Goal: Information Seeking & Learning: Find specific fact

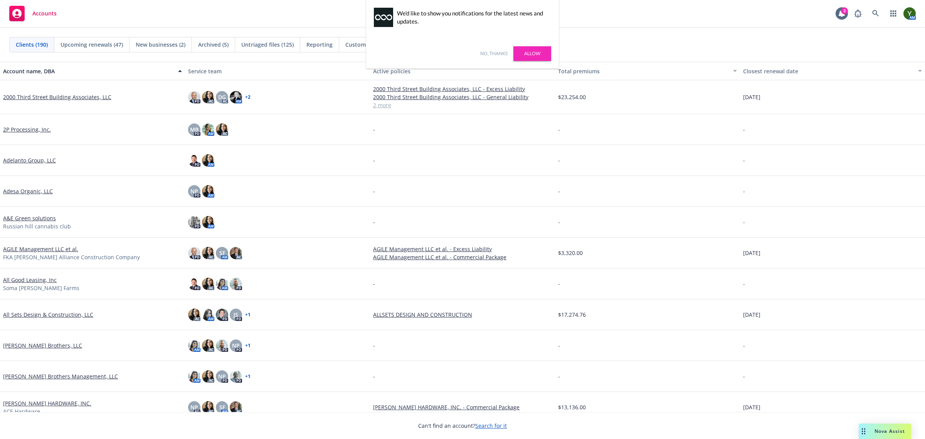
click at [485, 52] on link "No, thanks" at bounding box center [493, 53] width 27 height 7
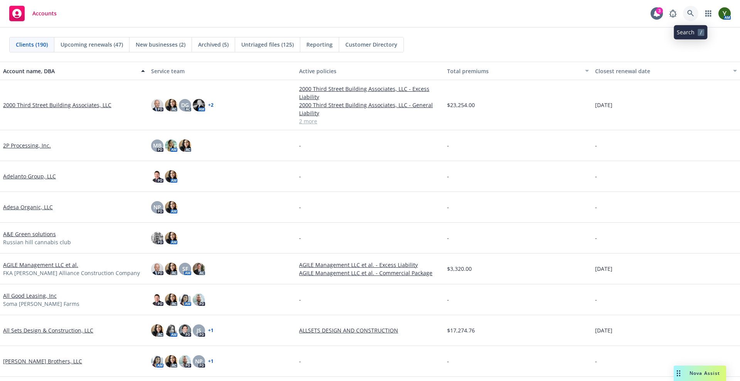
click at [692, 12] on icon at bounding box center [690, 13] width 7 height 7
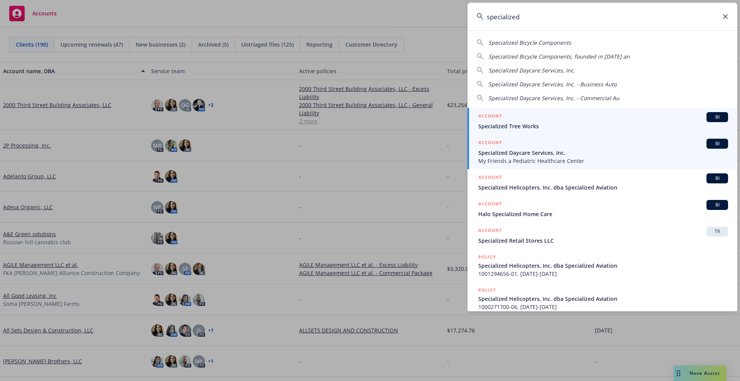
type input "specialized"
click at [542, 149] on span "Specialized Daycare Services, Inc." at bounding box center [603, 153] width 250 height 8
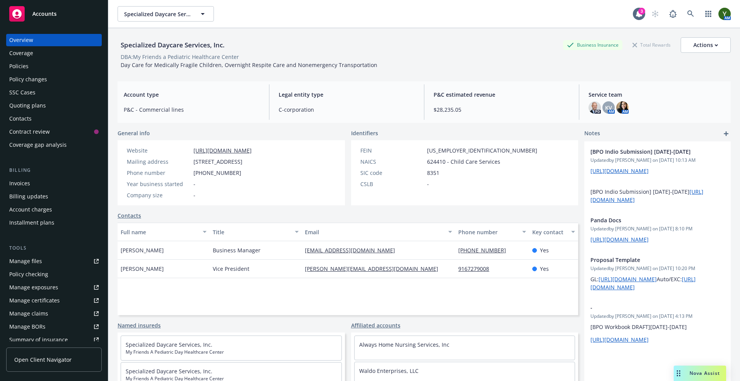
click at [34, 66] on div "Policies" at bounding box center [53, 66] width 89 height 12
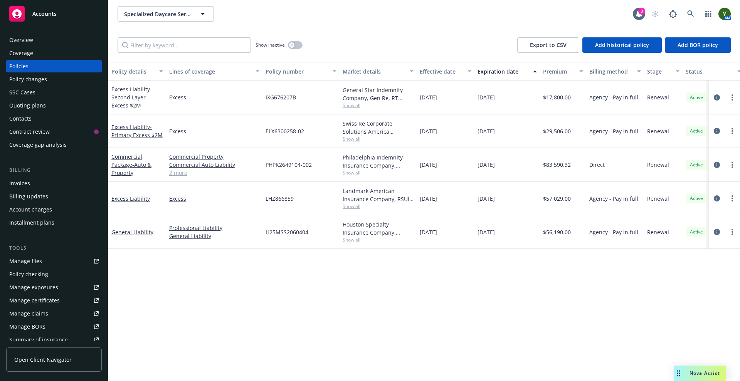
click at [301, 162] on span "PHPK2649104-002" at bounding box center [289, 165] width 46 height 8
copy span "PHPK2649104-002"
click at [290, 129] on span "ELX6300258-02􀀐" at bounding box center [287, 131] width 42 height 8
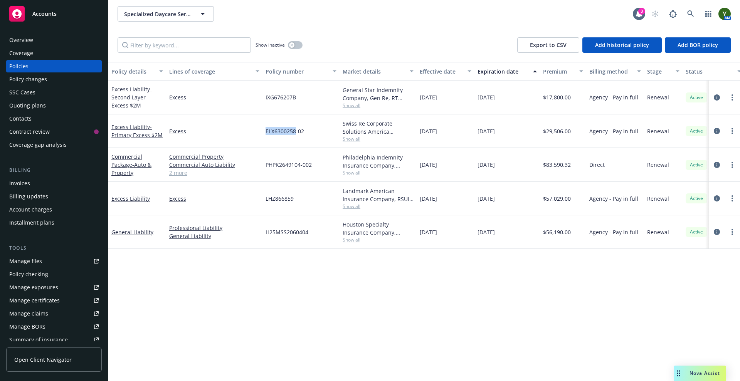
click at [290, 129] on span "ELX6300258-02􀀐" at bounding box center [287, 131] width 42 height 8
copy span "ELX6300258-02􀀐"
click at [281, 98] on span "IXG676207B" at bounding box center [281, 97] width 30 height 8
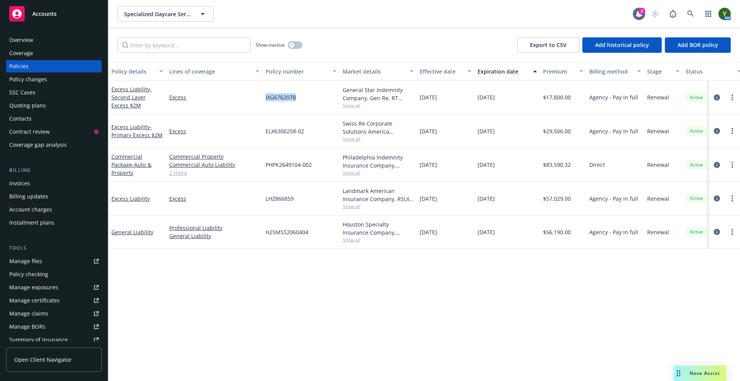
copy span "IXG676207B"
click at [355, 137] on span "Show all" at bounding box center [378, 139] width 71 height 7
click at [351, 105] on span "Show all" at bounding box center [378, 105] width 71 height 7
click at [688, 8] on link at bounding box center [690, 13] width 15 height 15
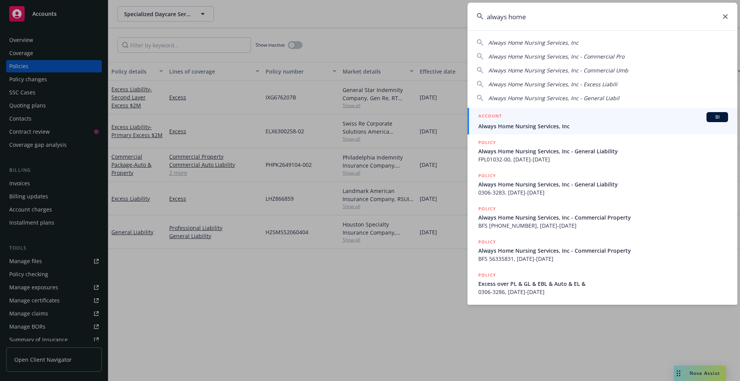
type input "always home"
click at [525, 118] on div "ACCOUNT BI" at bounding box center [603, 117] width 250 height 10
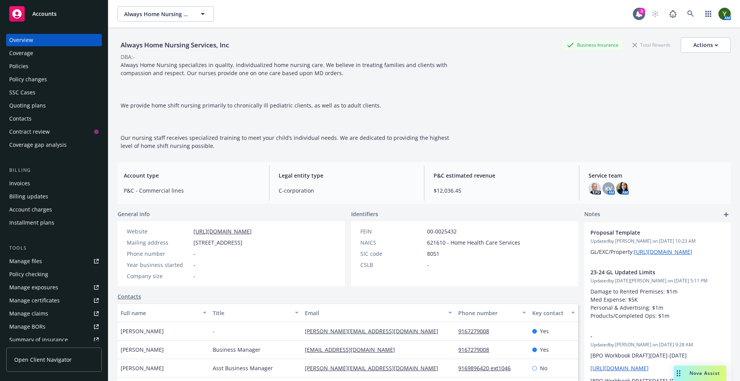
click at [37, 61] on div "Policies" at bounding box center [53, 66] width 89 height 12
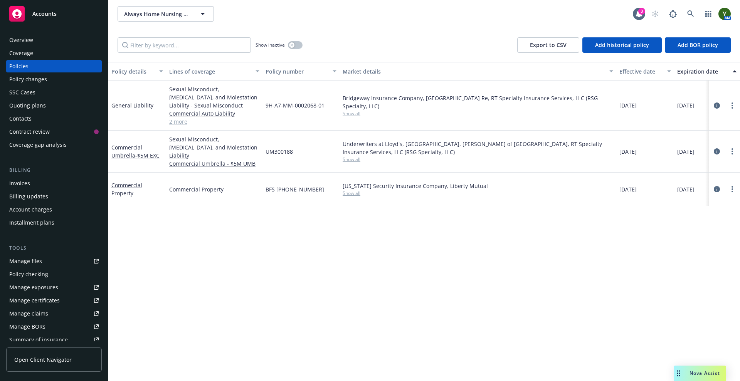
drag, startPoint x: 416, startPoint y: 73, endPoint x: 615, endPoint y: 66, distance: 199.9
click at [615, 66] on button "Market details" at bounding box center [478, 71] width 277 height 19
click at [349, 110] on span "Show all" at bounding box center [478, 113] width 271 height 7
click at [467, 153] on span "Munich Re" at bounding box center [536, 154] width 142 height 8
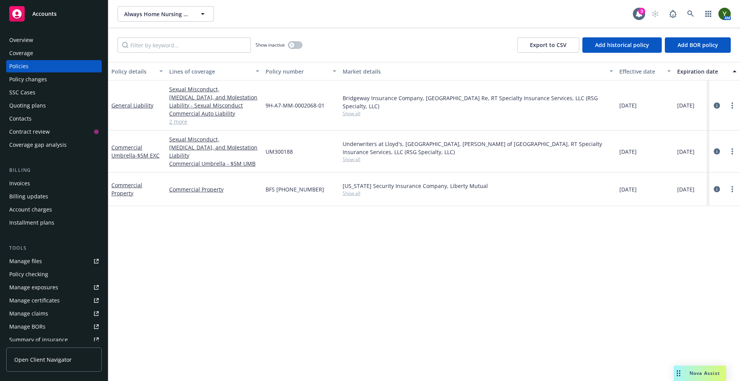
drag, startPoint x: 296, startPoint y: 263, endPoint x: 300, endPoint y: 220, distance: 43.3
click at [297, 260] on div "Policy details Lines of coverage Policy number Market details Effective date Ex…" at bounding box center [424, 221] width 632 height 319
click at [325, 103] on div "9H-A7-MM-0002068-01" at bounding box center [301, 106] width 77 height 50
click at [312, 104] on span "9H-A7-MM-0002068-01" at bounding box center [295, 105] width 59 height 8
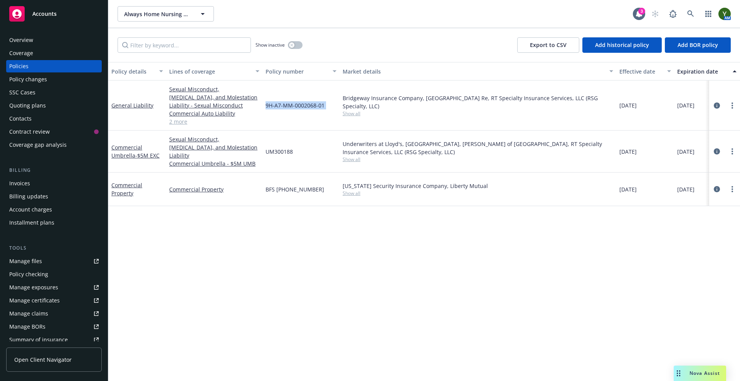
click at [312, 104] on span "9H-A7-MM-0002068-01" at bounding box center [295, 105] width 59 height 8
copy span "9H-A7-MM-0002068-01"
click at [280, 148] on span "UM300188" at bounding box center [279, 152] width 27 height 8
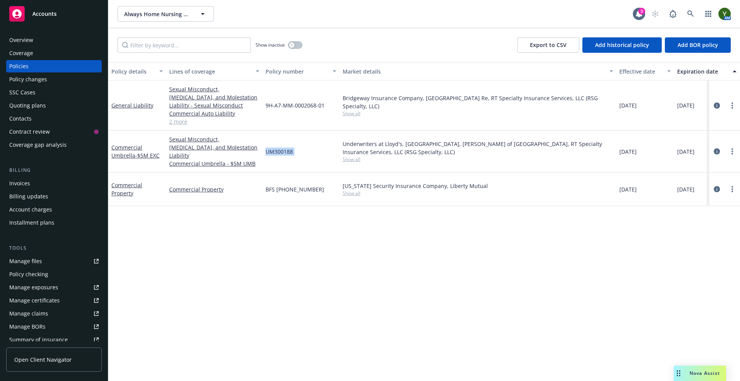
copy span "UM300188"
click at [280, 185] on span "BFS [PHONE_NUMBER]" at bounding box center [295, 189] width 59 height 8
copy span "BFS [PHONE_NUMBER]"
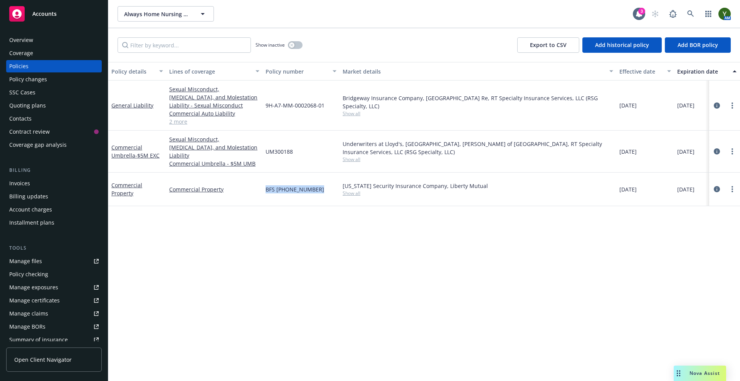
click at [362, 110] on span "Show all" at bounding box center [478, 113] width 271 height 7
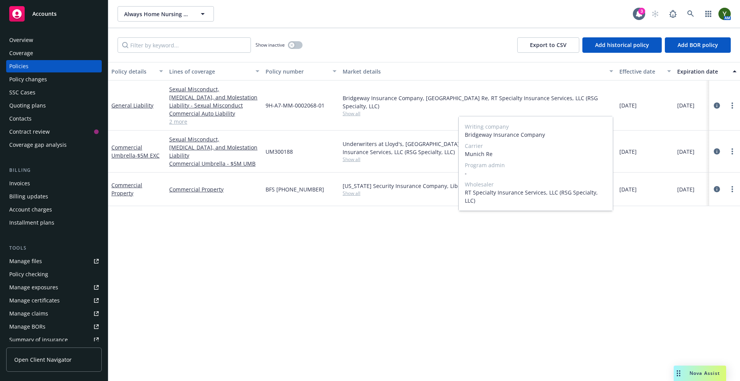
click at [482, 157] on span "Munich Re" at bounding box center [536, 154] width 142 height 8
copy span "Munich Re"
click at [381, 234] on div "Policy details Lines of coverage Policy number Market details Effective date Ex…" at bounding box center [424, 221] width 632 height 319
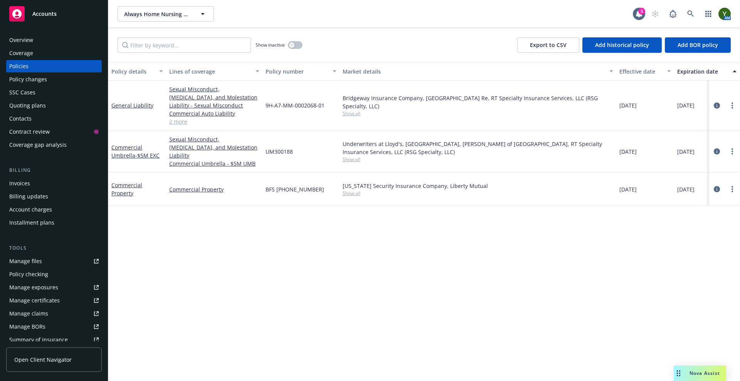
click at [355, 190] on div "[US_STATE] Security Insurance Company, Liberty Mutual Show all" at bounding box center [478, 190] width 277 height 34
click at [353, 189] on div "[US_STATE] Security Insurance Company, Liberty Mutual Show all" at bounding box center [478, 190] width 277 height 34
click at [353, 190] on span "Show all" at bounding box center [478, 193] width 271 height 7
click at [493, 231] on span "Liberty Mutual" at bounding box center [536, 230] width 142 height 8
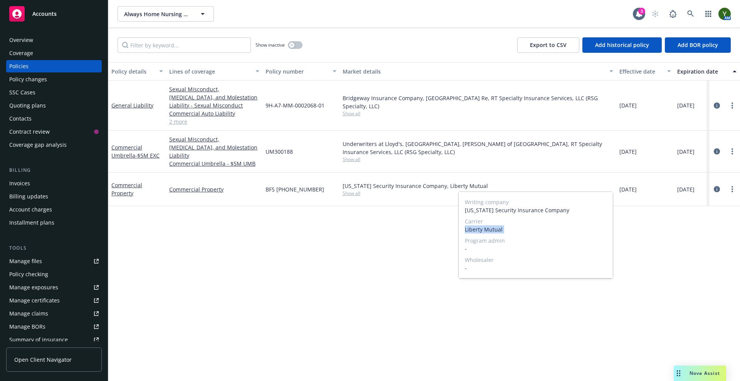
click at [493, 231] on span "Liberty Mutual" at bounding box center [536, 230] width 142 height 8
copy span "Liberty Mutual"
click at [353, 156] on span "Show all" at bounding box center [478, 159] width 271 height 7
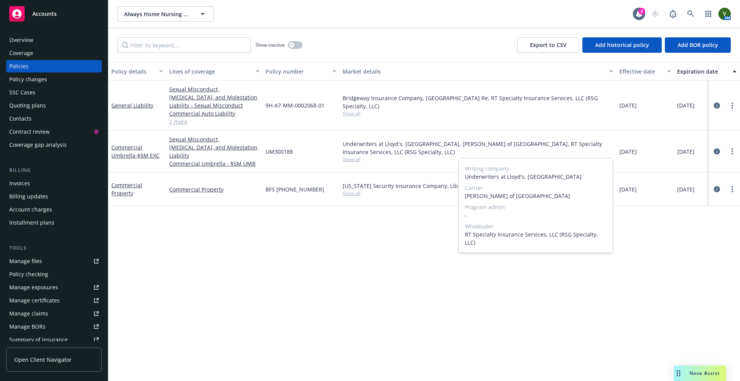
click at [476, 197] on span "[PERSON_NAME] of [GEOGRAPHIC_DATA]" at bounding box center [536, 196] width 142 height 8
copy span "[PERSON_NAME] of [GEOGRAPHIC_DATA]"
click at [473, 192] on span "[PERSON_NAME] of [GEOGRAPHIC_DATA]" at bounding box center [536, 196] width 142 height 8
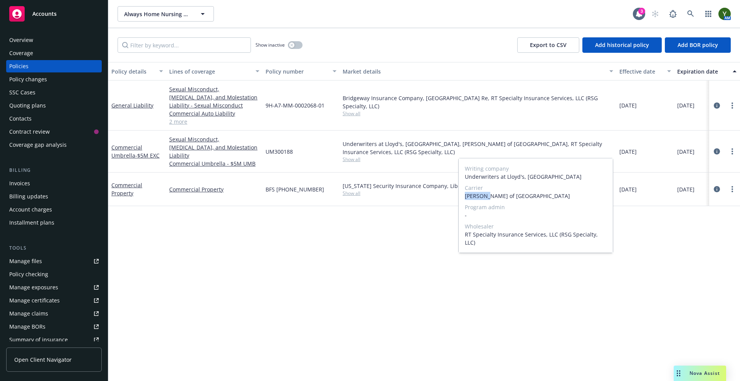
click at [473, 192] on span "[PERSON_NAME] of [GEOGRAPHIC_DATA]" at bounding box center [536, 196] width 142 height 8
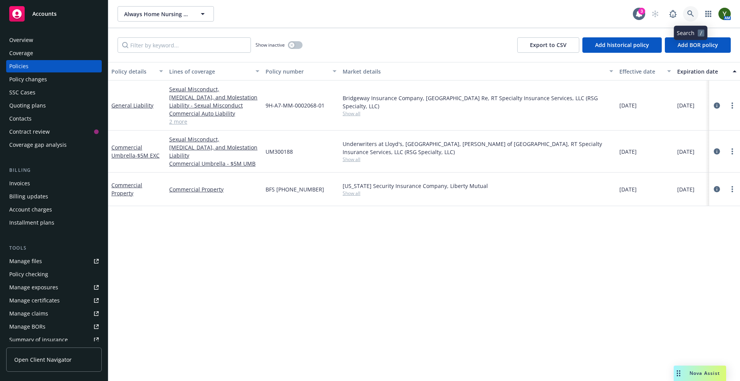
click at [689, 13] on icon at bounding box center [690, 13] width 7 height 7
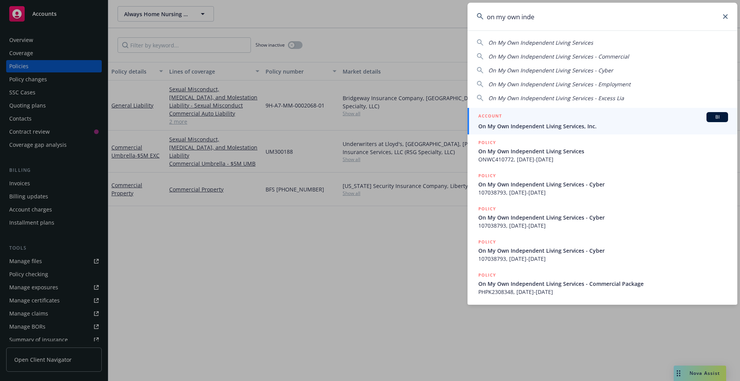
type input "on my own inde"
click at [538, 118] on div "ACCOUNT BI" at bounding box center [603, 117] width 250 height 10
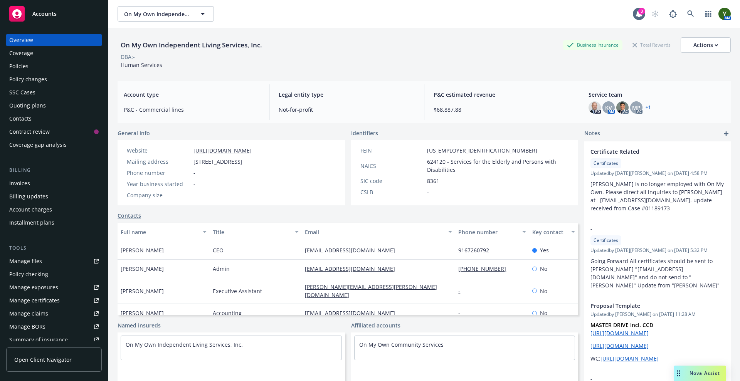
click at [25, 70] on div "Policies" at bounding box center [18, 66] width 19 height 12
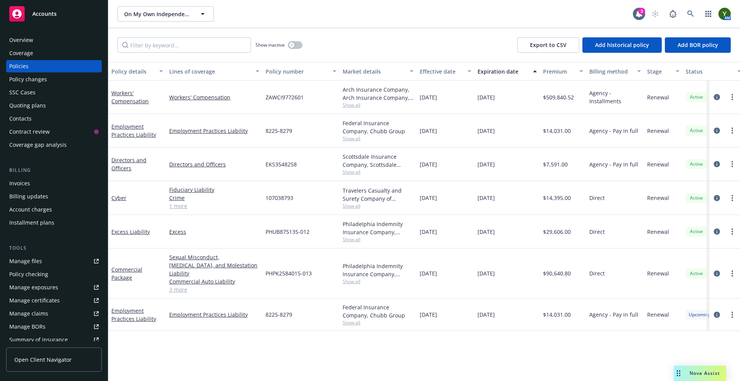
click at [283, 196] on span "107038793" at bounding box center [280, 198] width 28 height 8
copy span "107038793"
click at [716, 201] on link "circleInformation" at bounding box center [717, 198] width 9 height 9
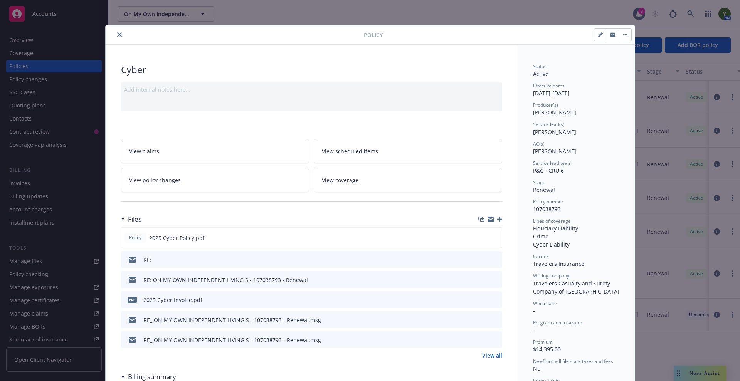
click at [549, 263] on span "Travelers Insurance" at bounding box center [558, 263] width 51 height 7
click at [698, 12] on div "Policy Cyber Add internal notes here... View claims View scheduled items View p…" at bounding box center [370, 190] width 740 height 381
click at [692, 13] on div "Policy Cyber Add internal notes here... View claims View scheduled items View p…" at bounding box center [370, 190] width 740 height 381
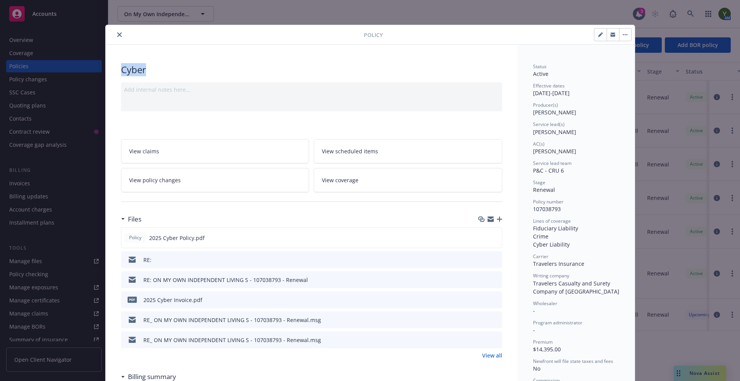
click at [692, 13] on div "Policy Cyber Add internal notes here... View claims View scheduled items View p…" at bounding box center [370, 190] width 740 height 381
click at [115, 37] on button "close" at bounding box center [119, 34] width 9 height 9
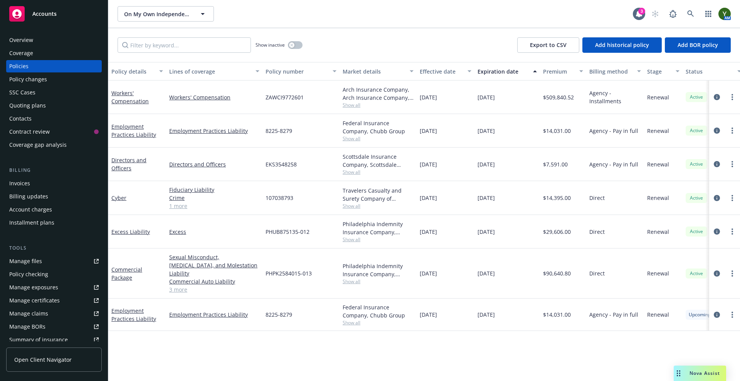
click at [683, 13] on div "AM" at bounding box center [689, 13] width 83 height 15
click at [687, 15] on link at bounding box center [690, 13] width 15 height 15
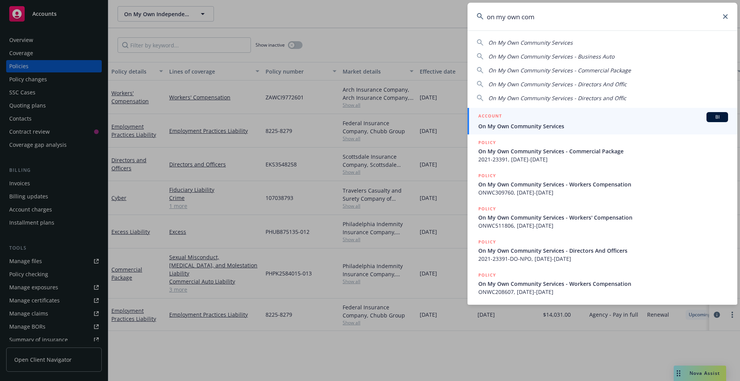
type input "on my own com"
click at [597, 127] on span "On My Own Community Services" at bounding box center [603, 126] width 250 height 8
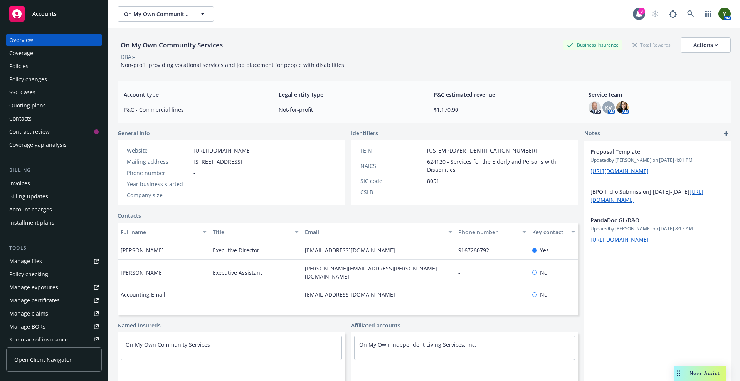
click at [24, 62] on div "Policies" at bounding box center [18, 66] width 19 height 12
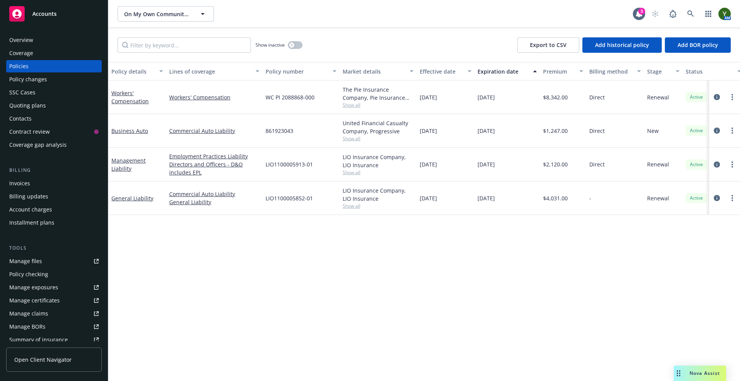
click at [276, 98] on span "WC PI 2088868-000" at bounding box center [290, 97] width 49 height 8
click at [363, 141] on span "Show all" at bounding box center [378, 138] width 71 height 7
click at [278, 129] on span "861923043" at bounding box center [280, 131] width 28 height 8
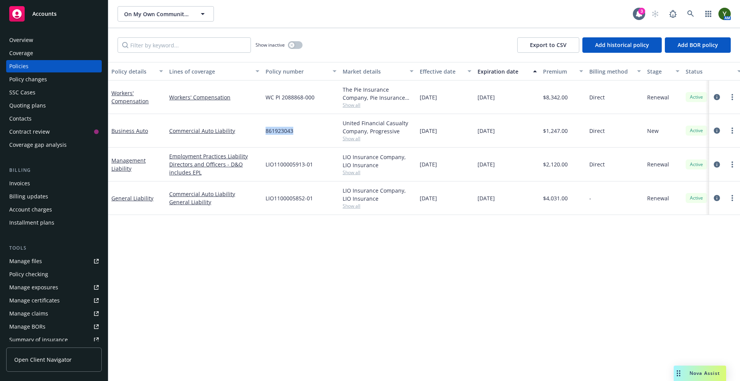
click at [278, 129] on span "861923043" at bounding box center [280, 131] width 28 height 8
click at [694, 12] on icon at bounding box center [690, 13] width 7 height 7
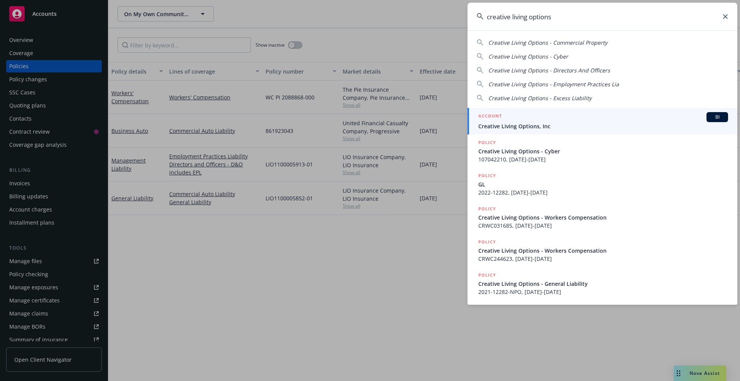
type input "creative living options"
click at [514, 120] on div "ACCOUNT BI" at bounding box center [603, 117] width 250 height 10
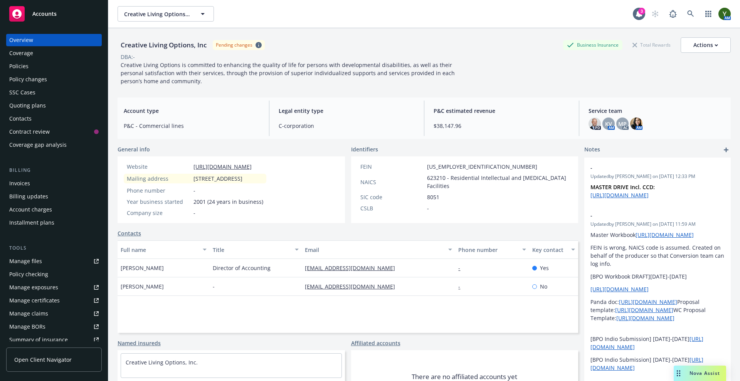
click at [82, 24] on link "Accounts" at bounding box center [54, 14] width 96 height 22
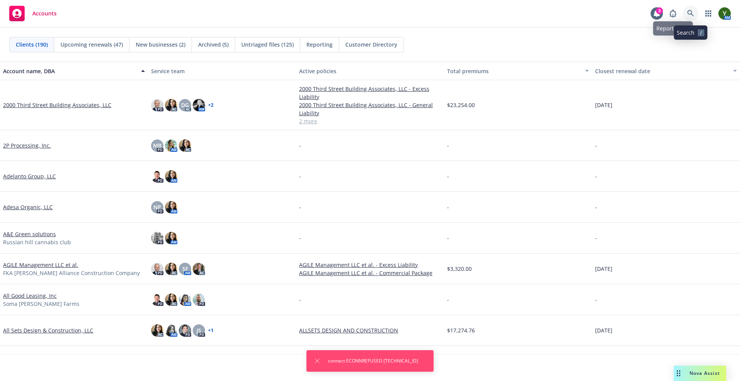
click at [692, 15] on icon at bounding box center [690, 13] width 7 height 7
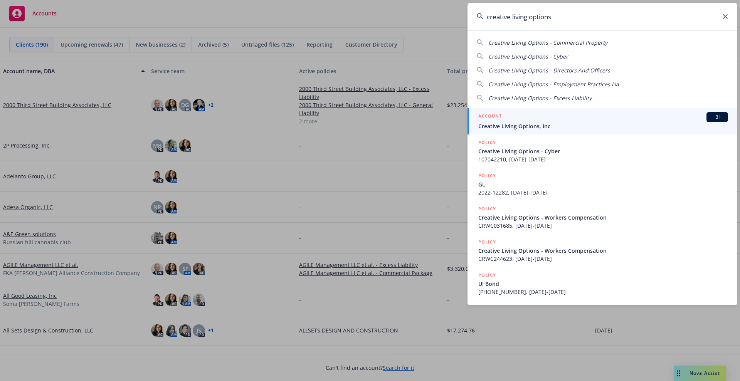
type input "creative living options"
click at [532, 128] on span "Creative Living Options, Inc" at bounding box center [603, 126] width 250 height 8
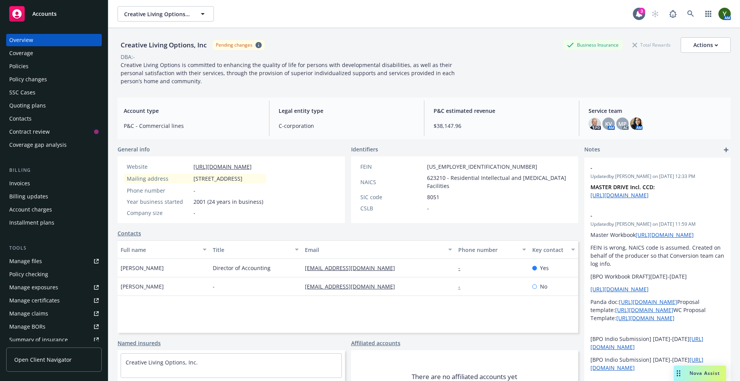
click at [45, 67] on div "Policies" at bounding box center [53, 66] width 89 height 12
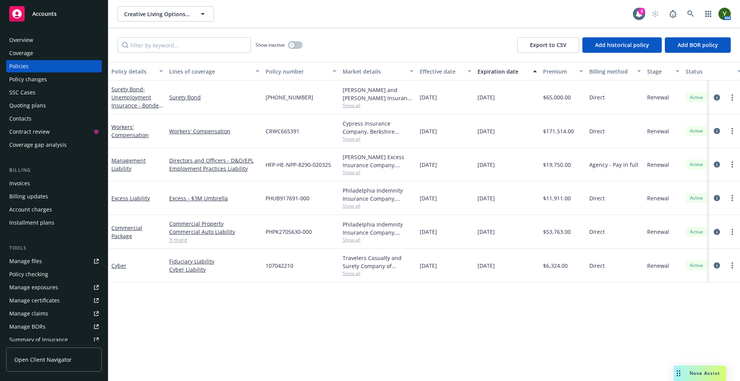
click at [289, 233] on span "PHPK2705630-000" at bounding box center [289, 232] width 46 height 8
click at [282, 200] on span "PHUB917691-000" at bounding box center [288, 198] width 44 height 8
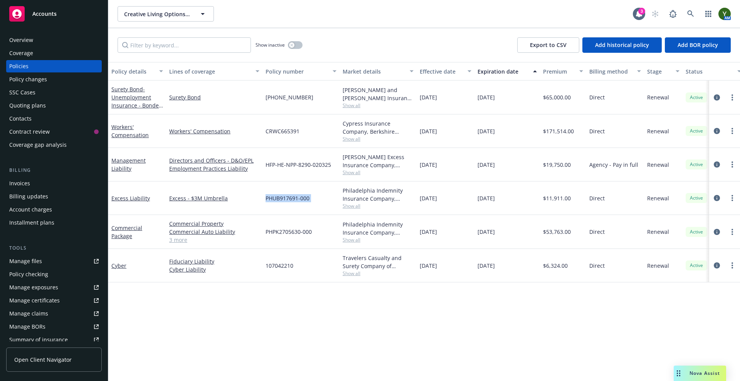
click at [282, 200] on span "PHUB917691-000" at bounding box center [288, 198] width 44 height 8
click at [308, 165] on span "HFP-HE-NPP-8290-020325" at bounding box center [299, 165] width 66 height 8
click at [355, 174] on span "Show all" at bounding box center [378, 172] width 71 height 7
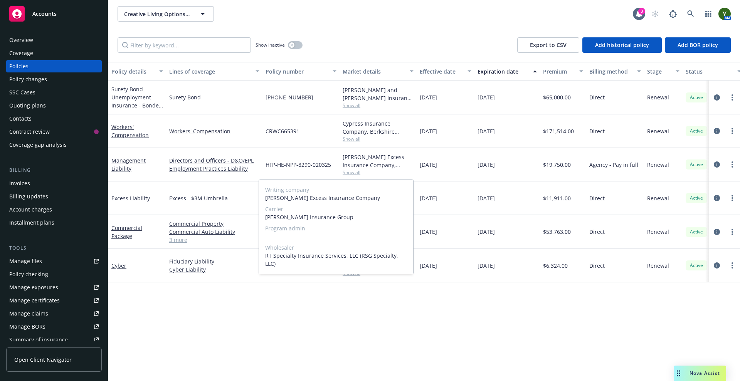
click at [291, 216] on span "[PERSON_NAME] Insurance Group" at bounding box center [336, 217] width 142 height 8
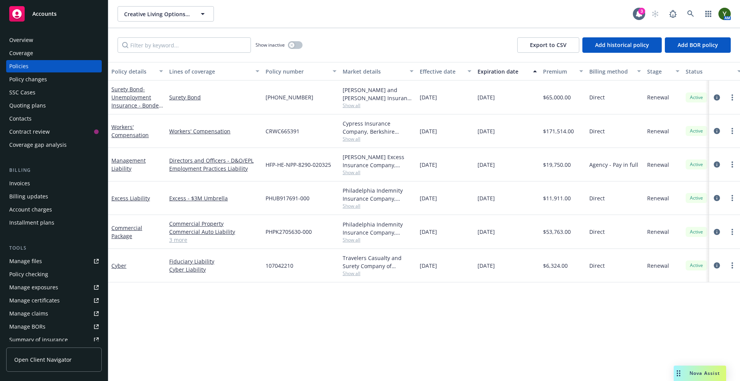
drag, startPoint x: 302, startPoint y: 303, endPoint x: 282, endPoint y: 267, distance: 40.9
click at [302, 303] on div "Policy details Lines of coverage Policy number Market details Effective date Ex…" at bounding box center [424, 221] width 632 height 319
click at [280, 265] on span "107042210" at bounding box center [280, 266] width 28 height 8
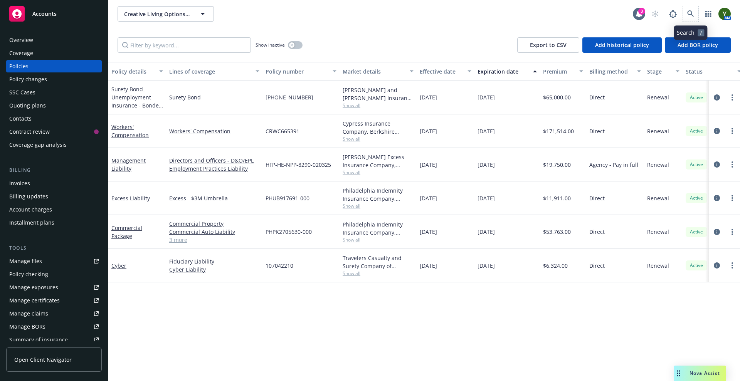
click at [685, 19] on span at bounding box center [690, 13] width 15 height 15
click at [685, 19] on link at bounding box center [690, 13] width 15 height 15
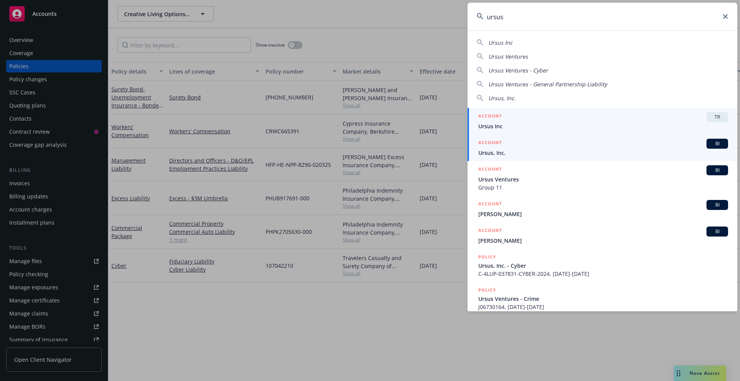
type input "ursus"
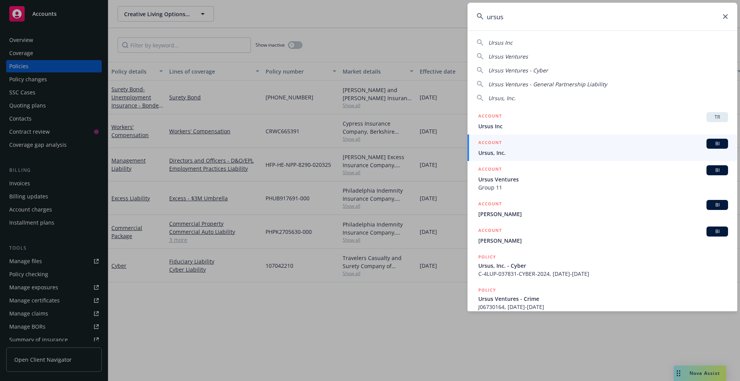
click at [498, 143] on h5 "ACCOUNT" at bounding box center [490, 143] width 24 height 9
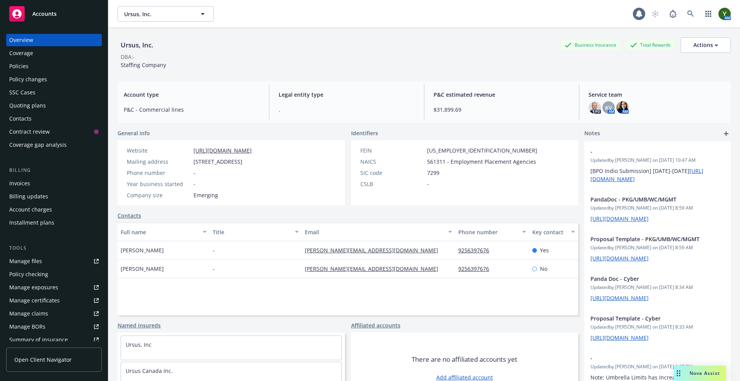
click at [32, 65] on div "Policies" at bounding box center [53, 66] width 89 height 12
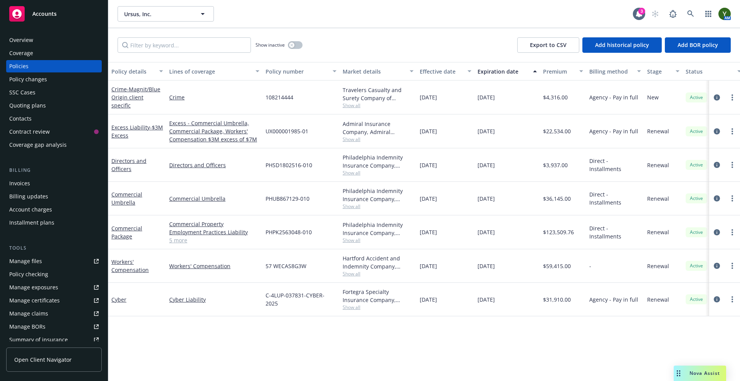
click at [268, 97] on span "108214444" at bounding box center [280, 97] width 28 height 8
click at [692, 12] on icon at bounding box center [690, 13] width 7 height 7
click at [691, 11] on icon at bounding box center [690, 13] width 7 height 7
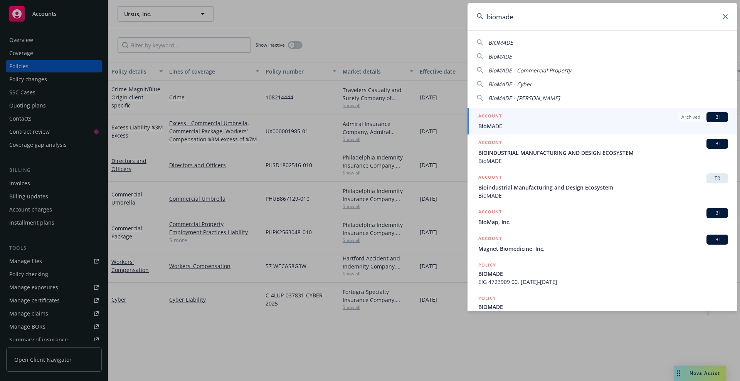
type input "biomade"
drag, startPoint x: 524, startPoint y: 123, endPoint x: 504, endPoint y: 121, distance: 20.2
click at [524, 123] on span "BioMADE" at bounding box center [603, 126] width 250 height 8
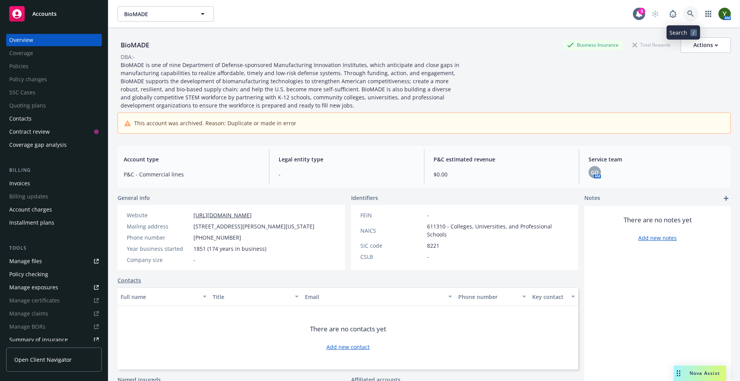
click at [689, 14] on link at bounding box center [690, 13] width 15 height 15
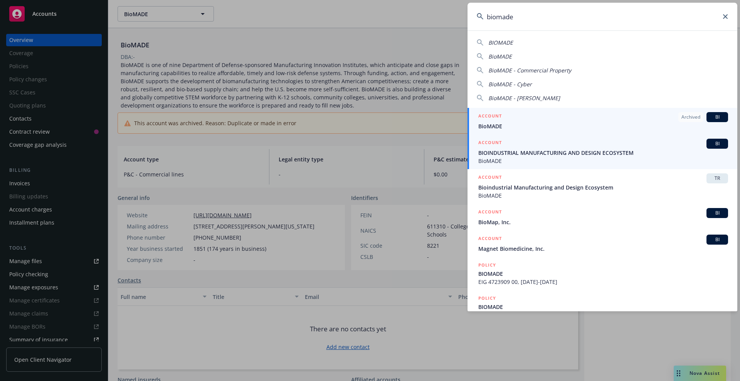
type input "biomade"
click at [531, 157] on span "BIOINDUSTRIAL MANUFACTURING AND DESIGN ECOSYSTEM" at bounding box center [603, 153] width 250 height 8
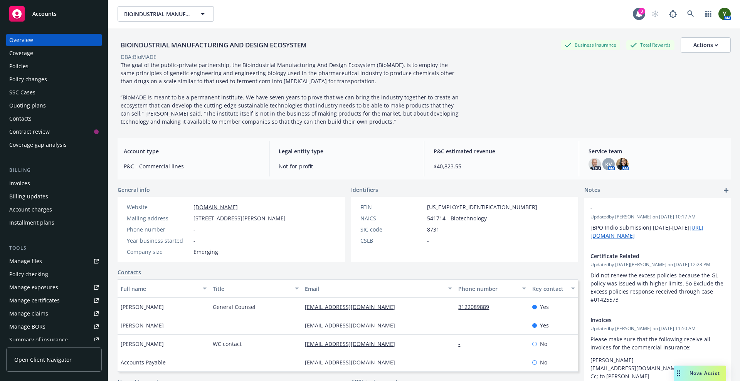
click at [5, 67] on div "Overview Coverage Policies Policy changes SSC Cases Quoting plans Contacts Cont…" at bounding box center [54, 203] width 108 height 357
click at [25, 66] on div "Policies" at bounding box center [18, 66] width 19 height 12
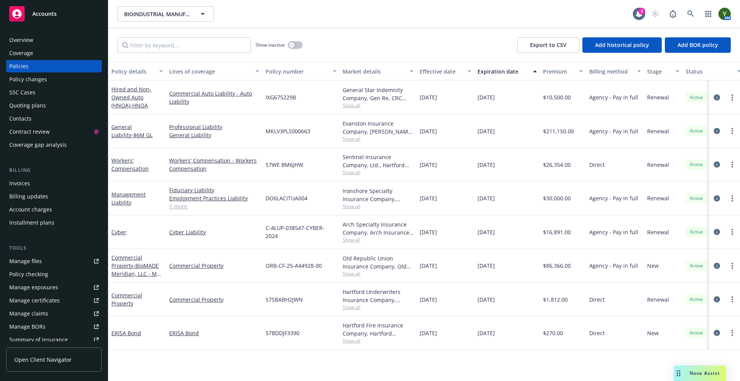
click at [291, 296] on span "57SBABH2JWN" at bounding box center [284, 300] width 37 height 8
